Goal: Task Accomplishment & Management: Manage account settings

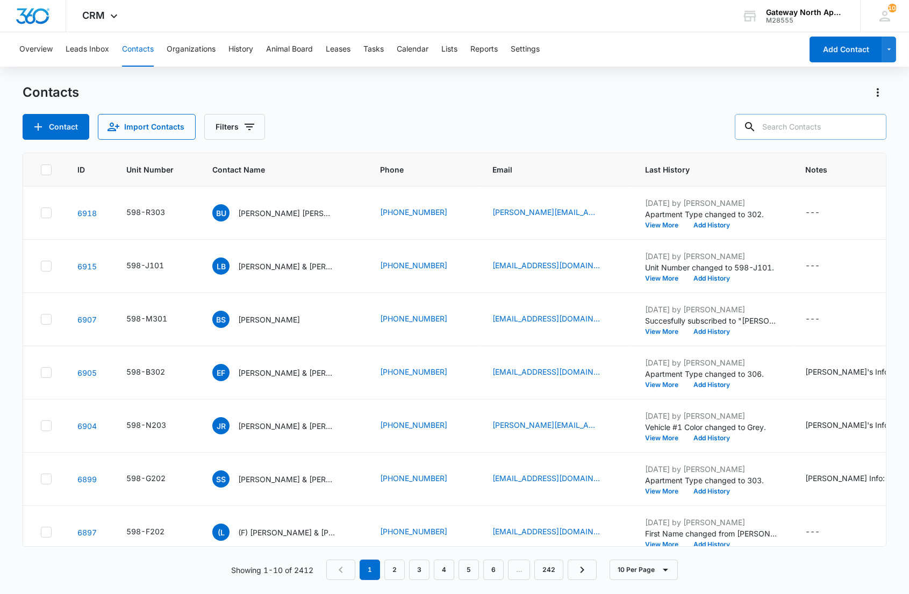
click at [820, 121] on input "text" at bounding box center [811, 127] width 152 height 26
type input "m200"
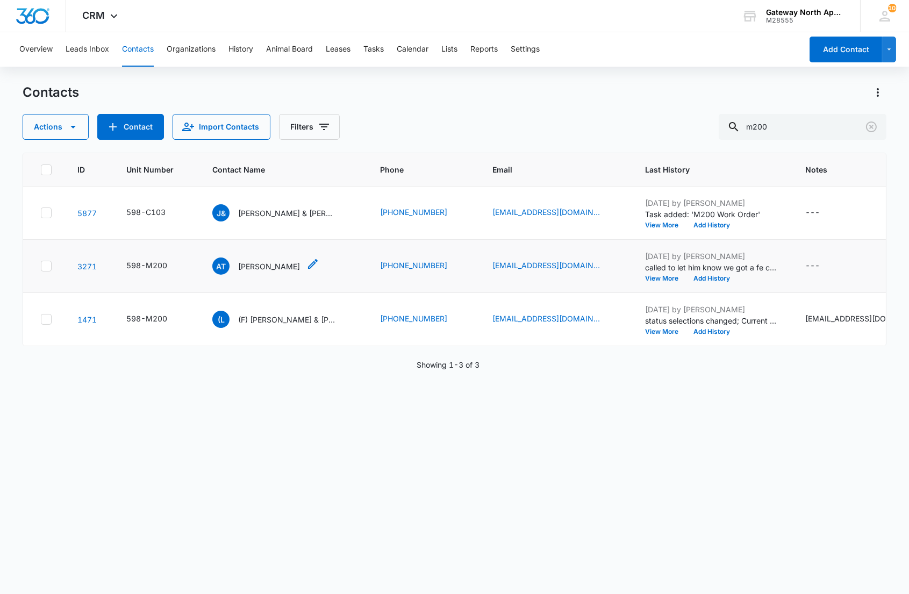
click at [242, 269] on p "[PERSON_NAME]" at bounding box center [269, 266] width 62 height 11
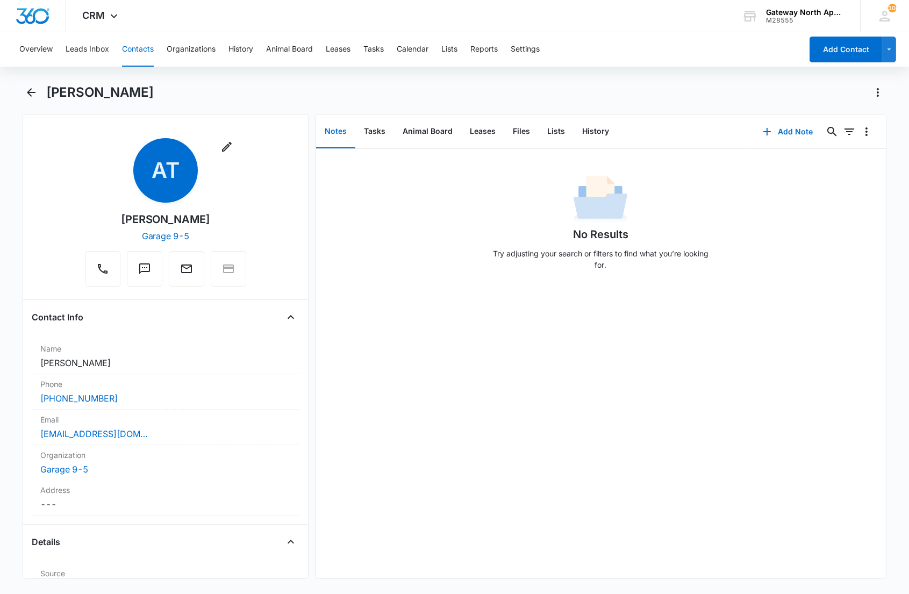
drag, startPoint x: 451, startPoint y: 220, endPoint x: 450, endPoint y: 215, distance: 5.5
click at [450, 218] on div "No Results Try adjusting your search or filters to find what you’re looking for." at bounding box center [600, 226] width 570 height 106
click at [521, 132] on button "Files" at bounding box center [521, 131] width 34 height 33
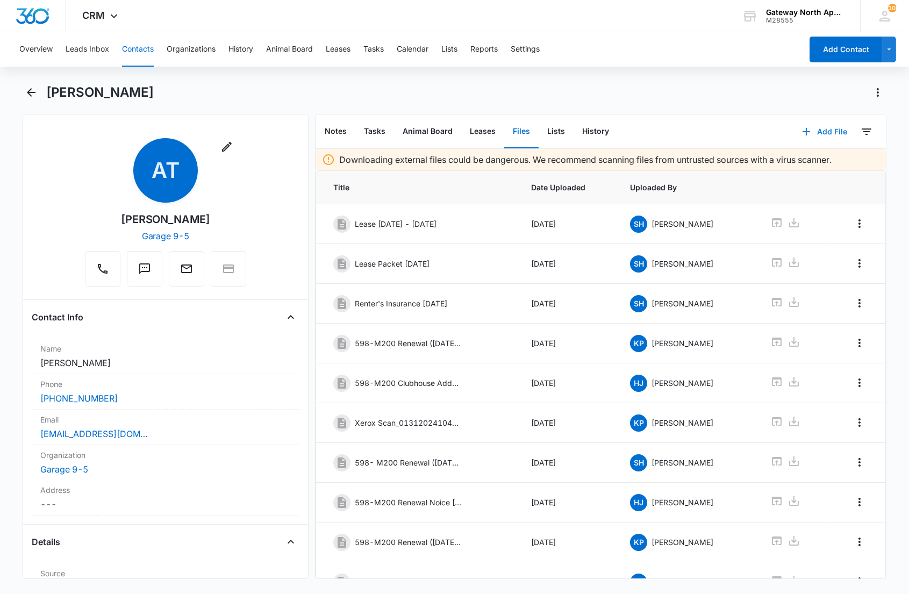
click at [808, 131] on button "Add File" at bounding box center [824, 132] width 67 height 26
click at [788, 162] on div "Upload Files" at bounding box center [809, 166] width 43 height 8
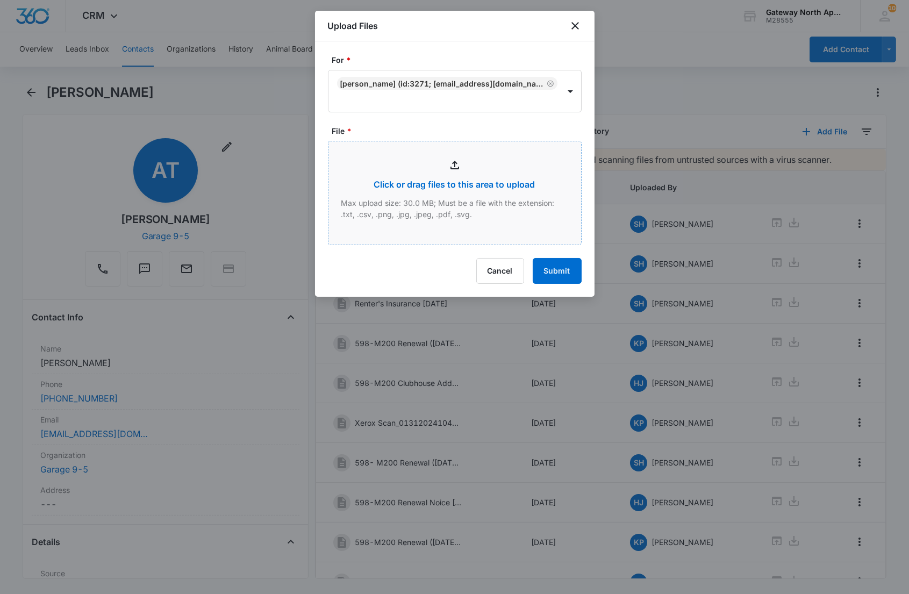
type input "C:\fakepath\M200_09092025164632.pdf"
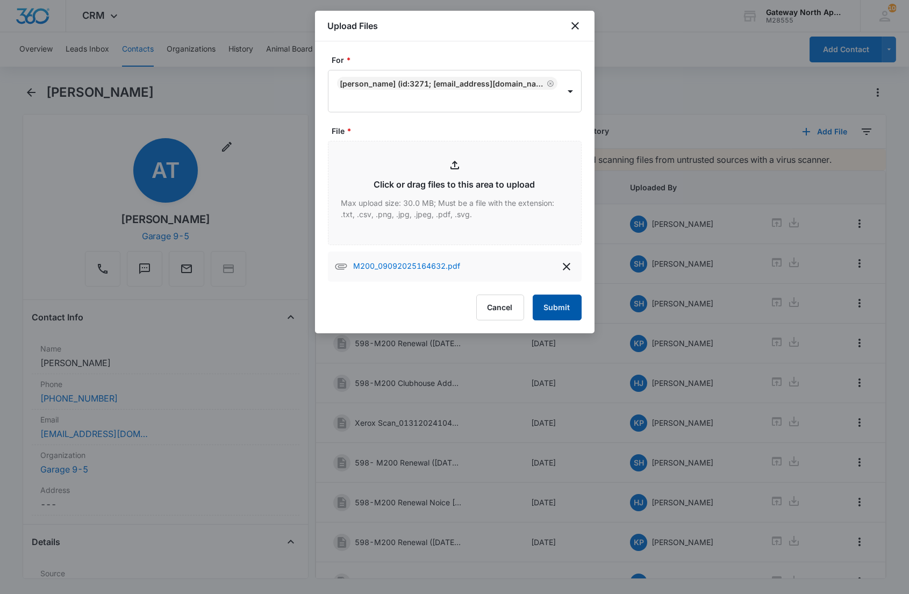
click at [561, 314] on button "Submit" at bounding box center [557, 307] width 49 height 26
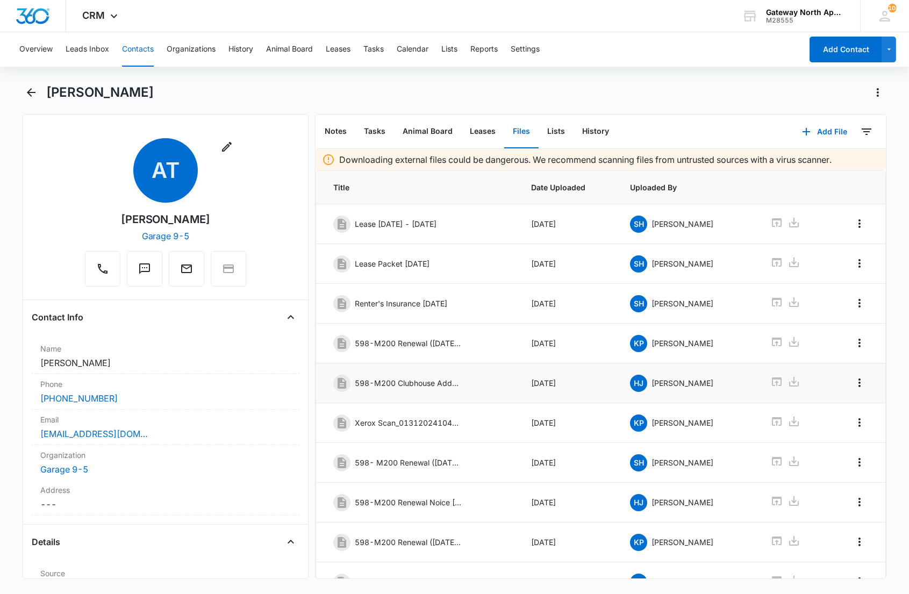
scroll to position [66, 0]
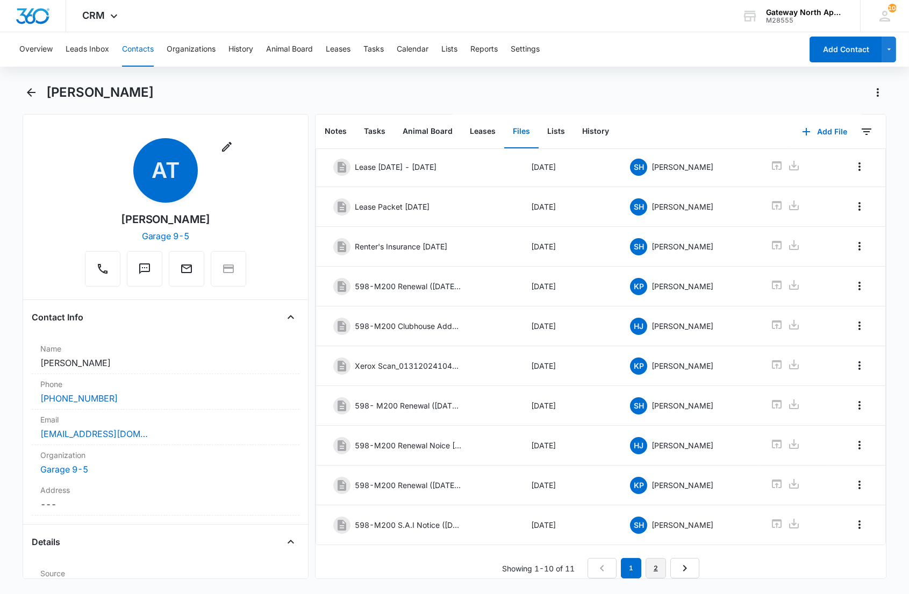
click at [657, 562] on link "2" at bounding box center [655, 568] width 20 height 20
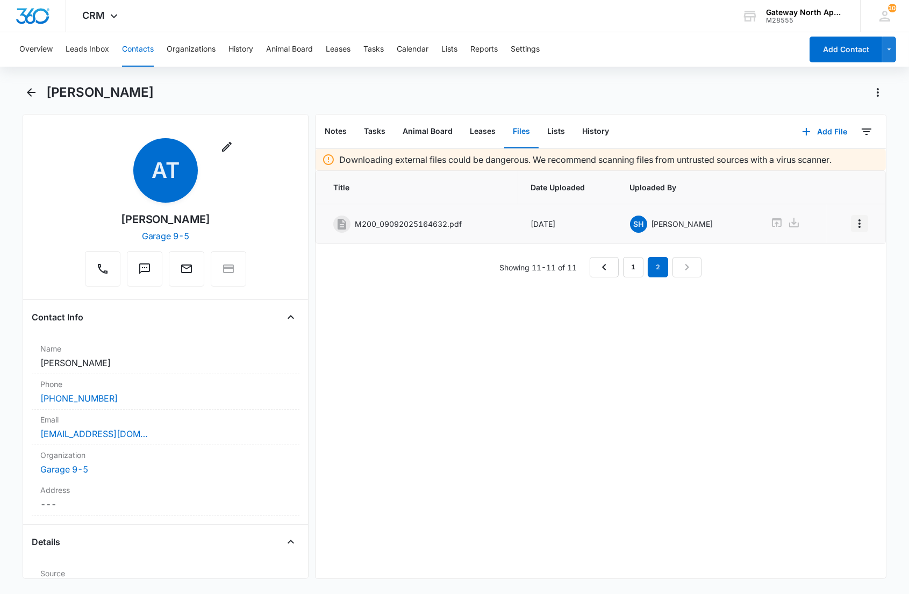
click at [853, 222] on icon "Overflow Menu" at bounding box center [859, 223] width 13 height 13
click at [813, 254] on div "Edit" at bounding box center [821, 254] width 23 height 8
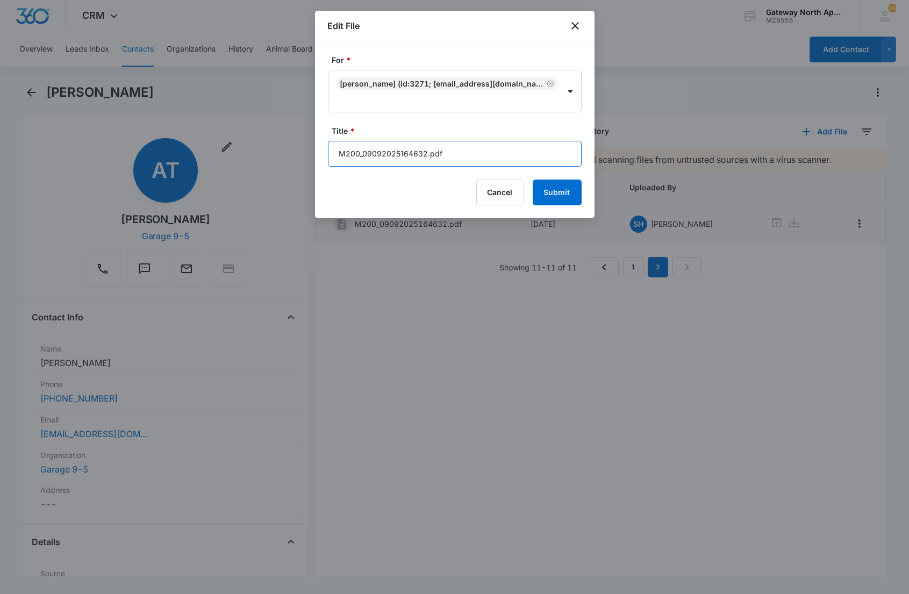
drag, startPoint x: 410, startPoint y: 157, endPoint x: 280, endPoint y: 157, distance: 130.1
click at [280, 157] on body "CRM Apps Reputation Websites Forms CRM Email Social Content Ads Intelligence Fi…" at bounding box center [454, 297] width 909 height 594
click at [514, 143] on input "598-M200 Renewal" at bounding box center [455, 154] width 254 height 26
type input "598-M200 Renewal [DATE]-[DATE]"
click at [533, 179] on button "Submit" at bounding box center [557, 192] width 49 height 26
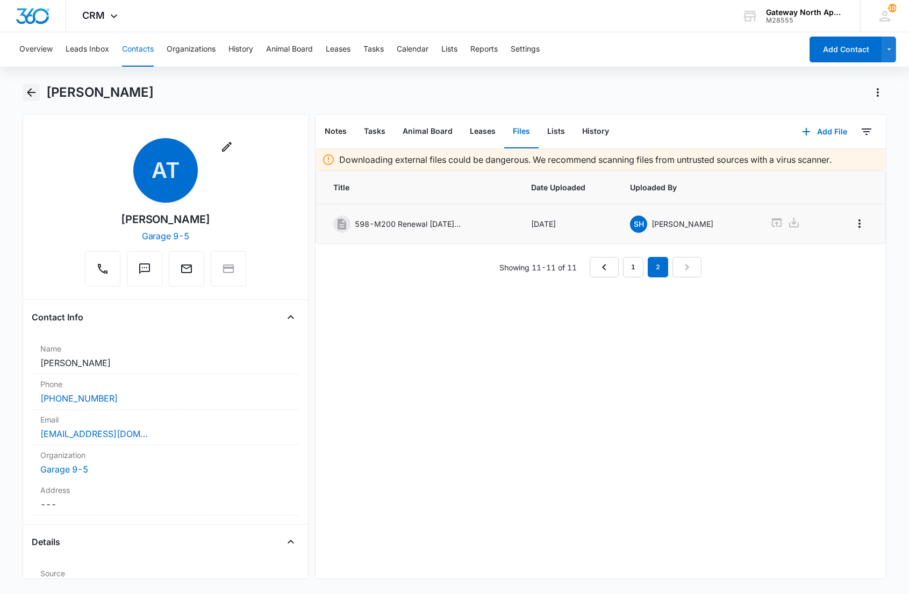
click at [35, 94] on icon "Back" at bounding box center [31, 92] width 13 height 13
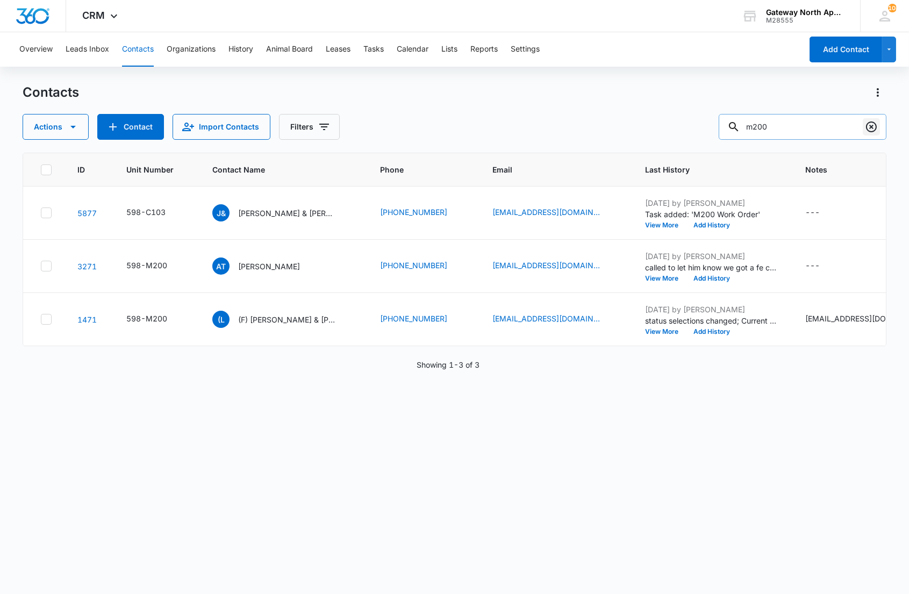
drag, startPoint x: 869, startPoint y: 129, endPoint x: 852, endPoint y: 0, distance: 130.1
click at [869, 128] on icon "Clear" at bounding box center [871, 126] width 13 height 13
